Goal: Check status: Check status

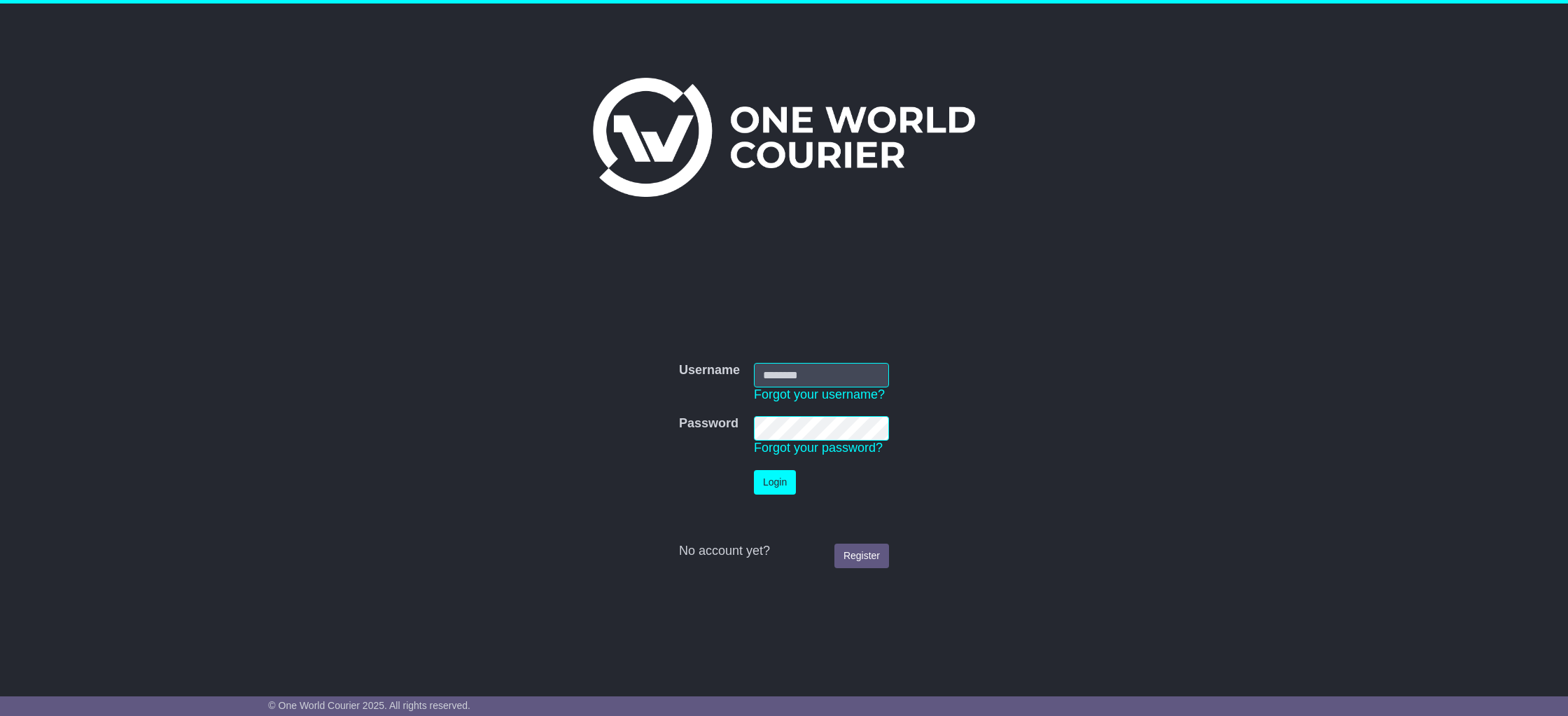
type input "**********"
drag, startPoint x: 797, startPoint y: 472, endPoint x: 786, endPoint y: 473, distance: 11.0
click at [797, 472] on td "Login" at bounding box center [822, 481] width 149 height 39
click at [779, 476] on button "Login" at bounding box center [775, 482] width 42 height 25
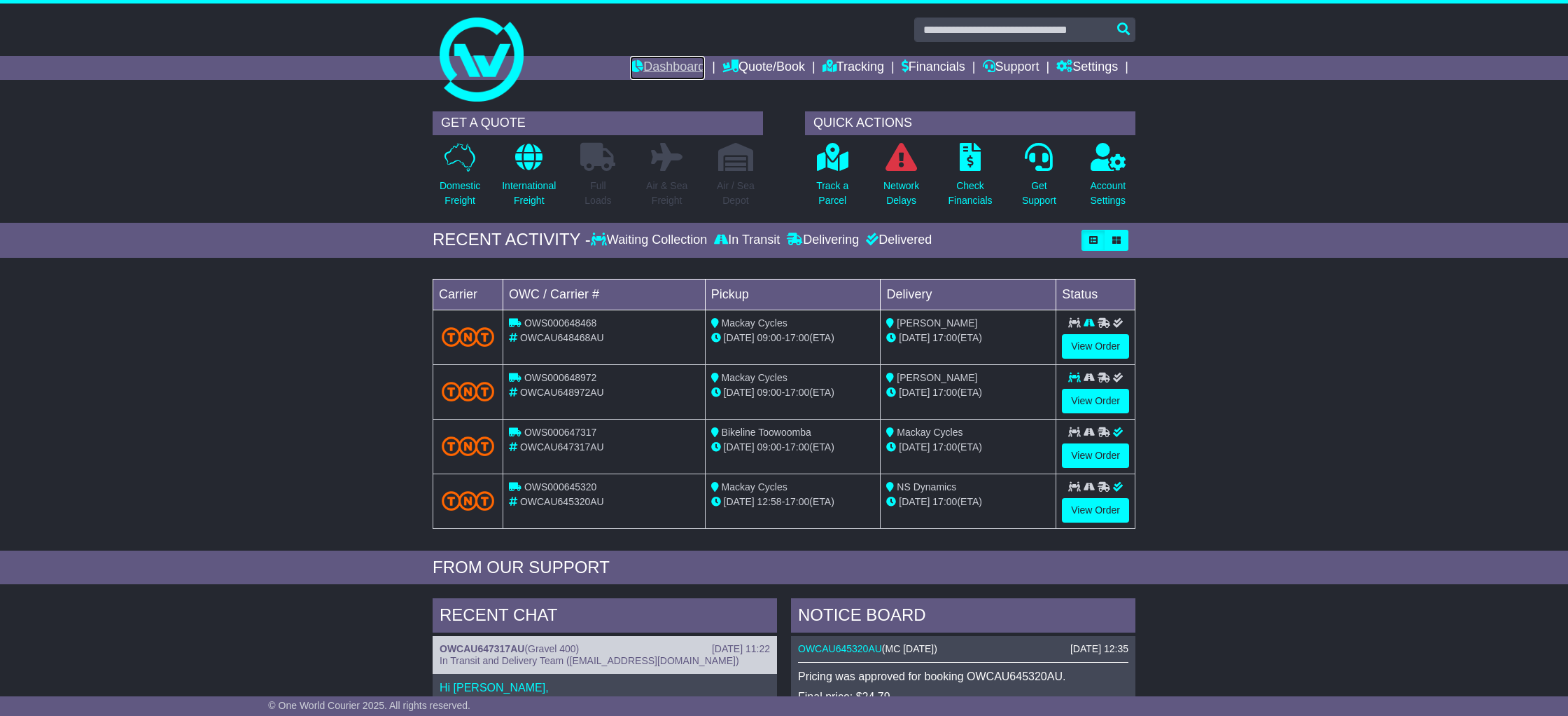
click at [665, 70] on link "Dashboard" at bounding box center [667, 67] width 75 height 24
click at [1087, 400] on link "View Order" at bounding box center [1095, 401] width 67 height 25
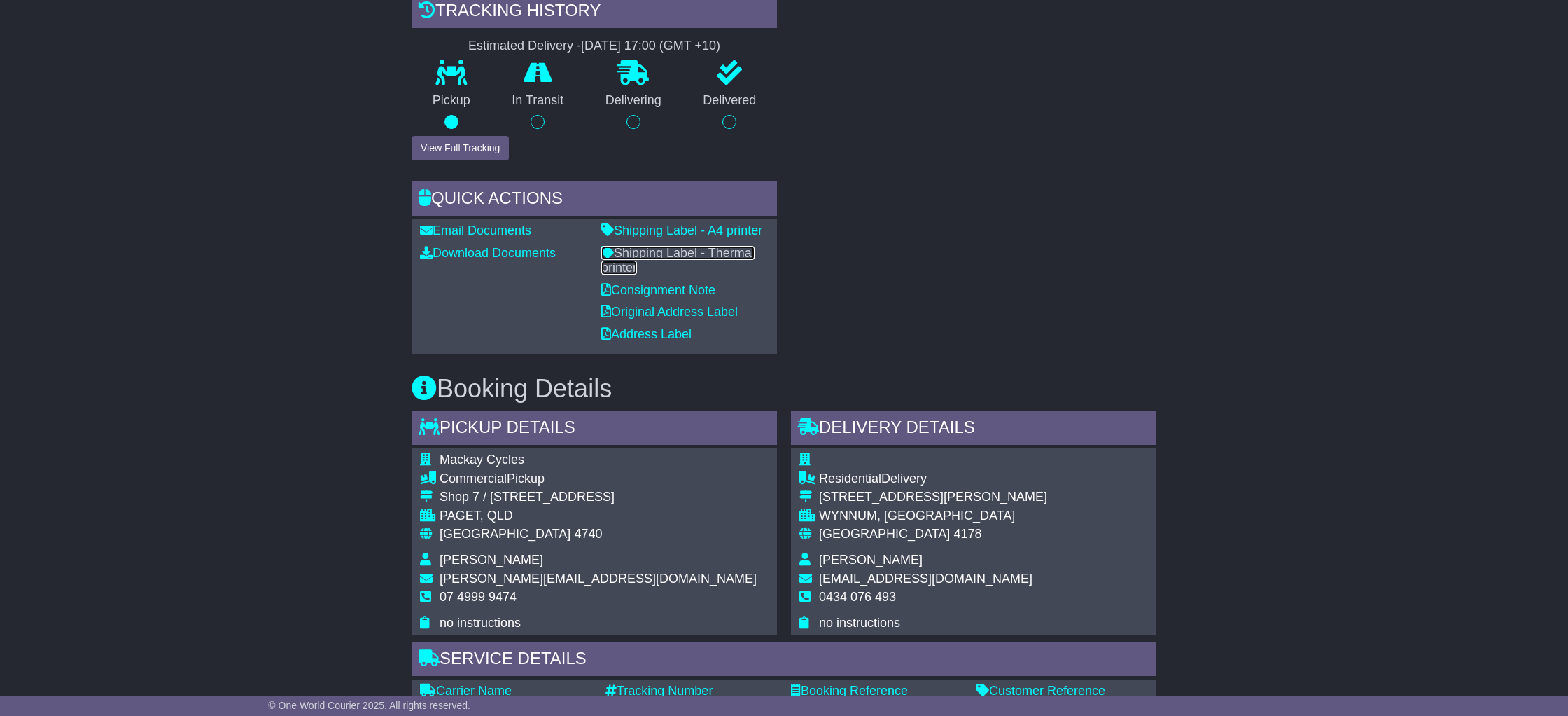
click at [721, 252] on link "Shipping Label - Thermal printer" at bounding box center [678, 260] width 153 height 29
